Goal: Information Seeking & Learning: Find specific fact

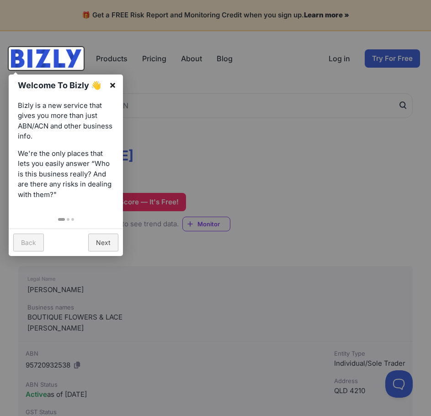
click at [115, 84] on link "×" at bounding box center [112, 85] width 21 height 21
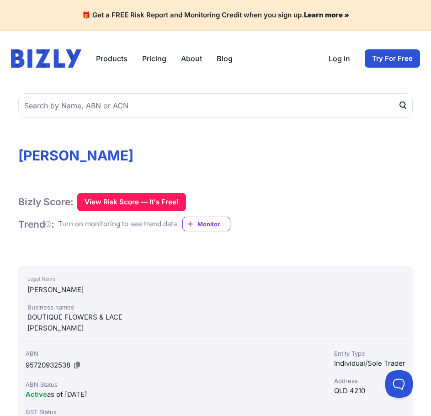
drag, startPoint x: 35, startPoint y: 317, endPoint x: 161, endPoint y: 334, distance: 126.9
click at [161, 334] on div "Legal Name [PERSON_NAME] Business names BOUTIQUE FLOWERS & LACE [PERSON_NAME]" at bounding box center [215, 303] width 395 height 75
drag, startPoint x: 161, startPoint y: 331, endPoint x: 35, endPoint y: 312, distance: 128.1
click at [35, 312] on div "Business names BOUTIQUE FLOWERS & LACE [PERSON_NAME]" at bounding box center [215, 318] width 377 height 31
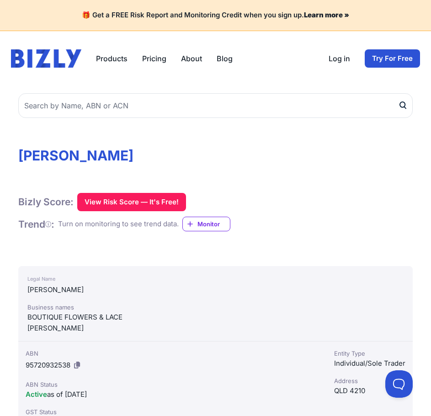
click at [34, 312] on div "BOUTIQUE FLOWERS & LACE" at bounding box center [215, 317] width 377 height 11
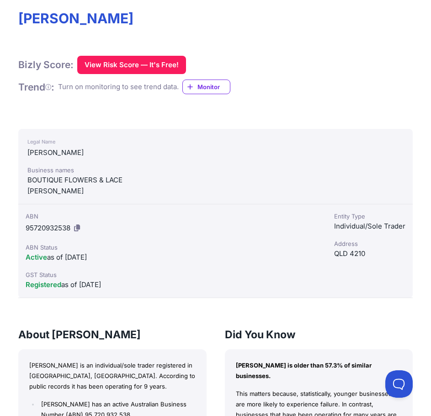
drag, startPoint x: 144, startPoint y: 287, endPoint x: 179, endPoint y: 291, distance: 35.5
click at [179, 291] on div "ABN 95720932538 ABN Status Active as of [DATE] GST Status Registered as of [DAT…" at bounding box center [172, 251] width 309 height 94
click at [180, 291] on div "ABN 95720932538 ABN Status Active as of [DATE] GST Status Registered as of [DAT…" at bounding box center [172, 251] width 309 height 94
click at [129, 263] on div "Active as of [DATE]" at bounding box center [173, 257] width 294 height 11
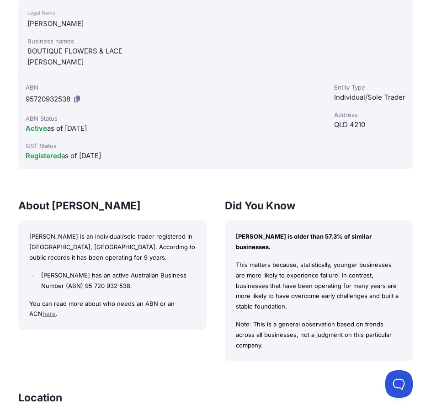
scroll to position [274, 0]
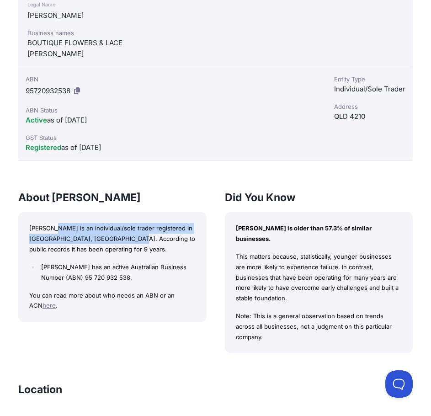
click at [143, 254] on p "[PERSON_NAME] is an individual/sole trader registered in [GEOGRAPHIC_DATA], [GE…" at bounding box center [112, 238] width 167 height 31
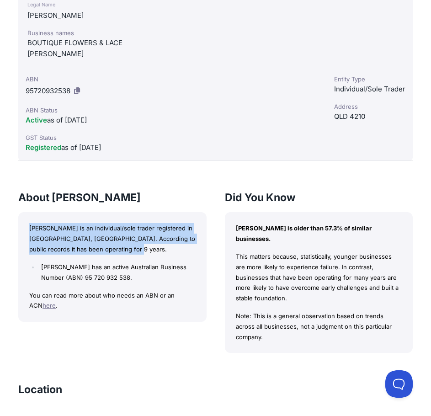
drag, startPoint x: 158, startPoint y: 266, endPoint x: 28, endPoint y: 242, distance: 132.1
click at [28, 242] on div "[PERSON_NAME] is an individual/sole trader registered in [GEOGRAPHIC_DATA], [GE…" at bounding box center [112, 267] width 188 height 110
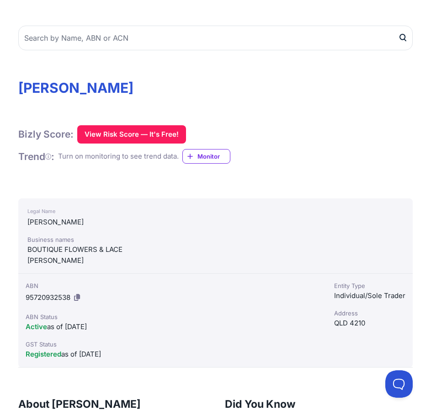
scroll to position [0, 0]
